Goal: Check status: Check status

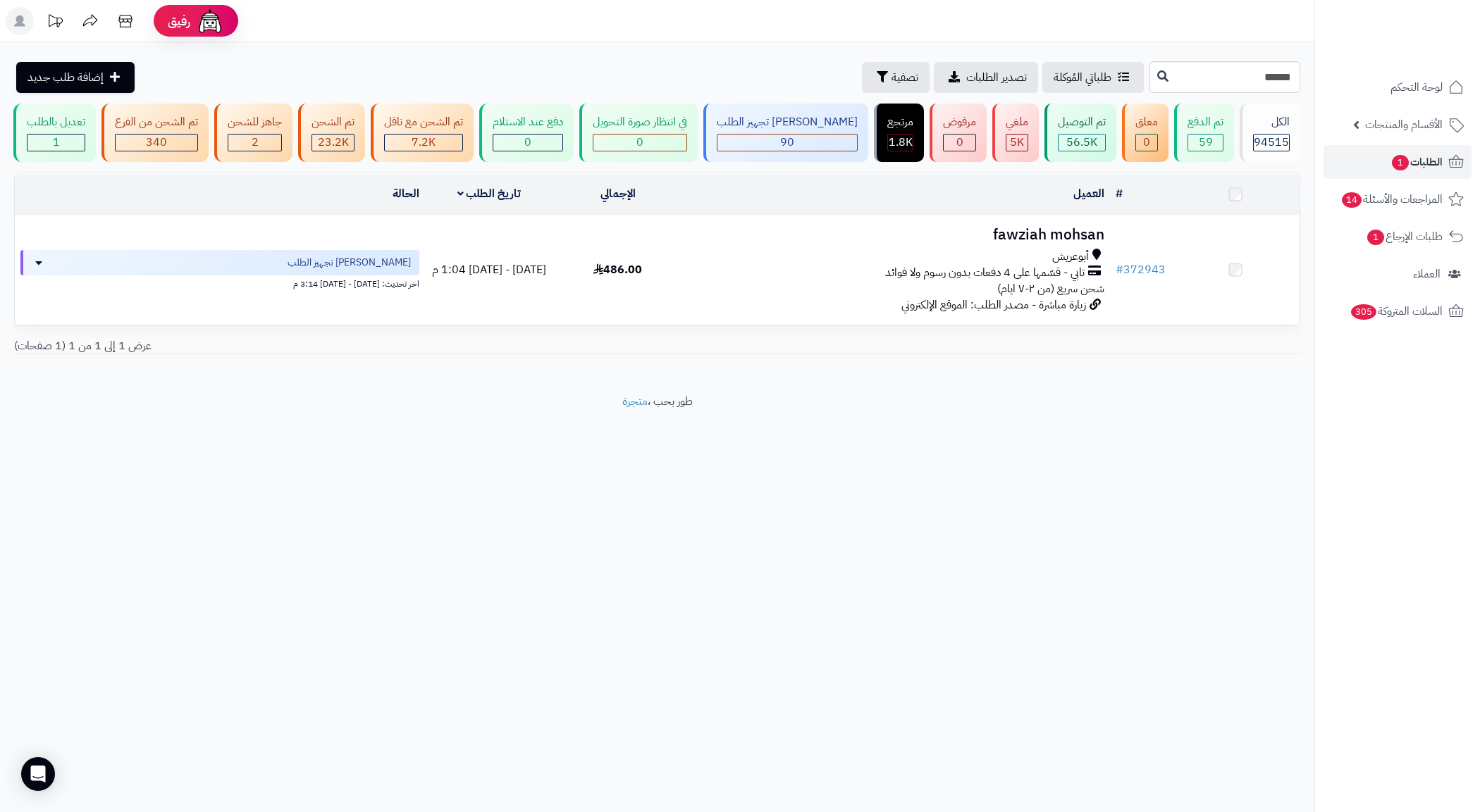
click at [1231, 72] on input "******" at bounding box center [1225, 77] width 151 height 32
type input "******"
click at [1160, 82] on input "******" at bounding box center [1225, 77] width 151 height 32
